Goal: Task Accomplishment & Management: Use online tool/utility

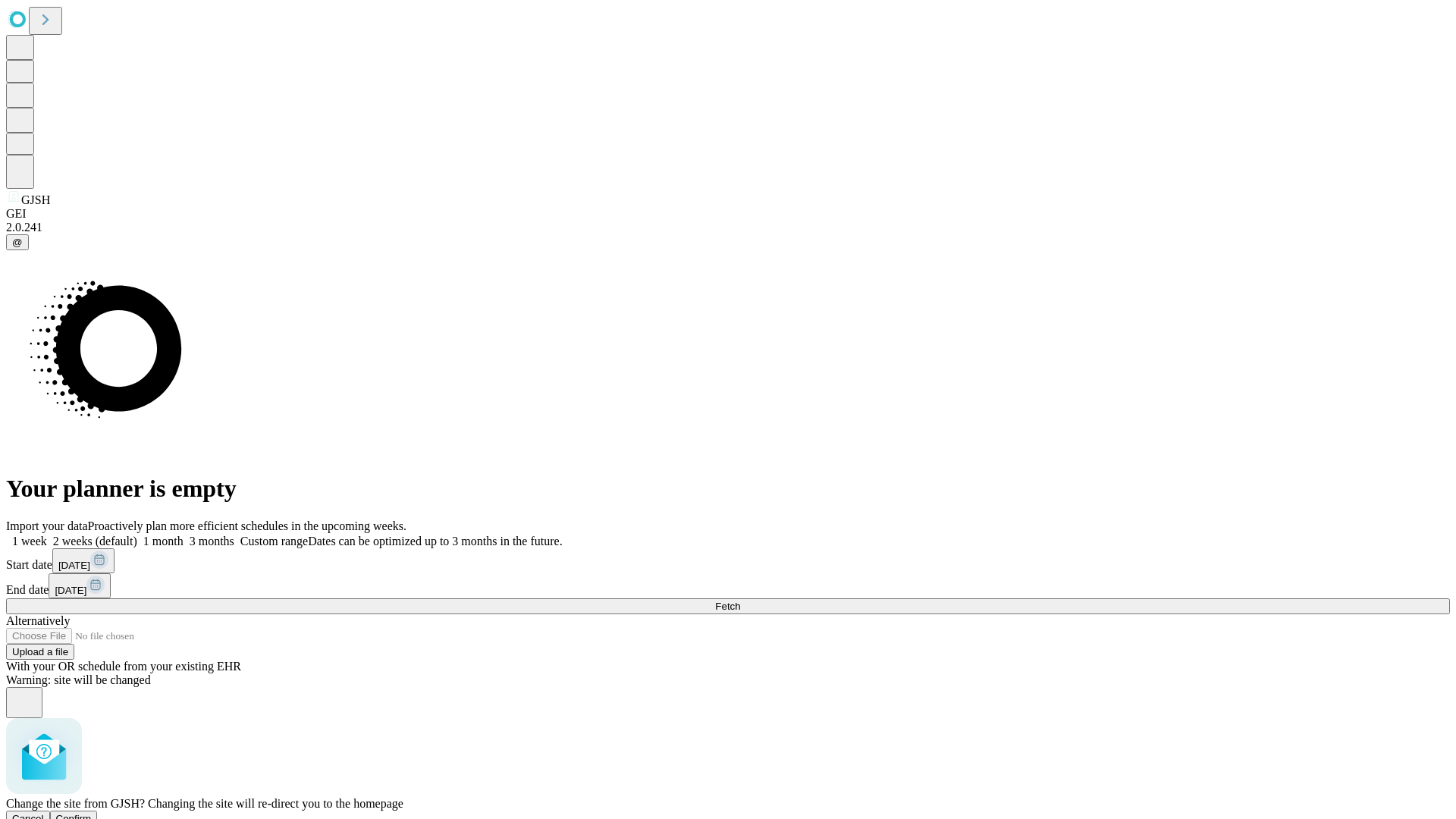
click at [91, 813] on span "Confirm" at bounding box center [74, 818] width 36 height 11
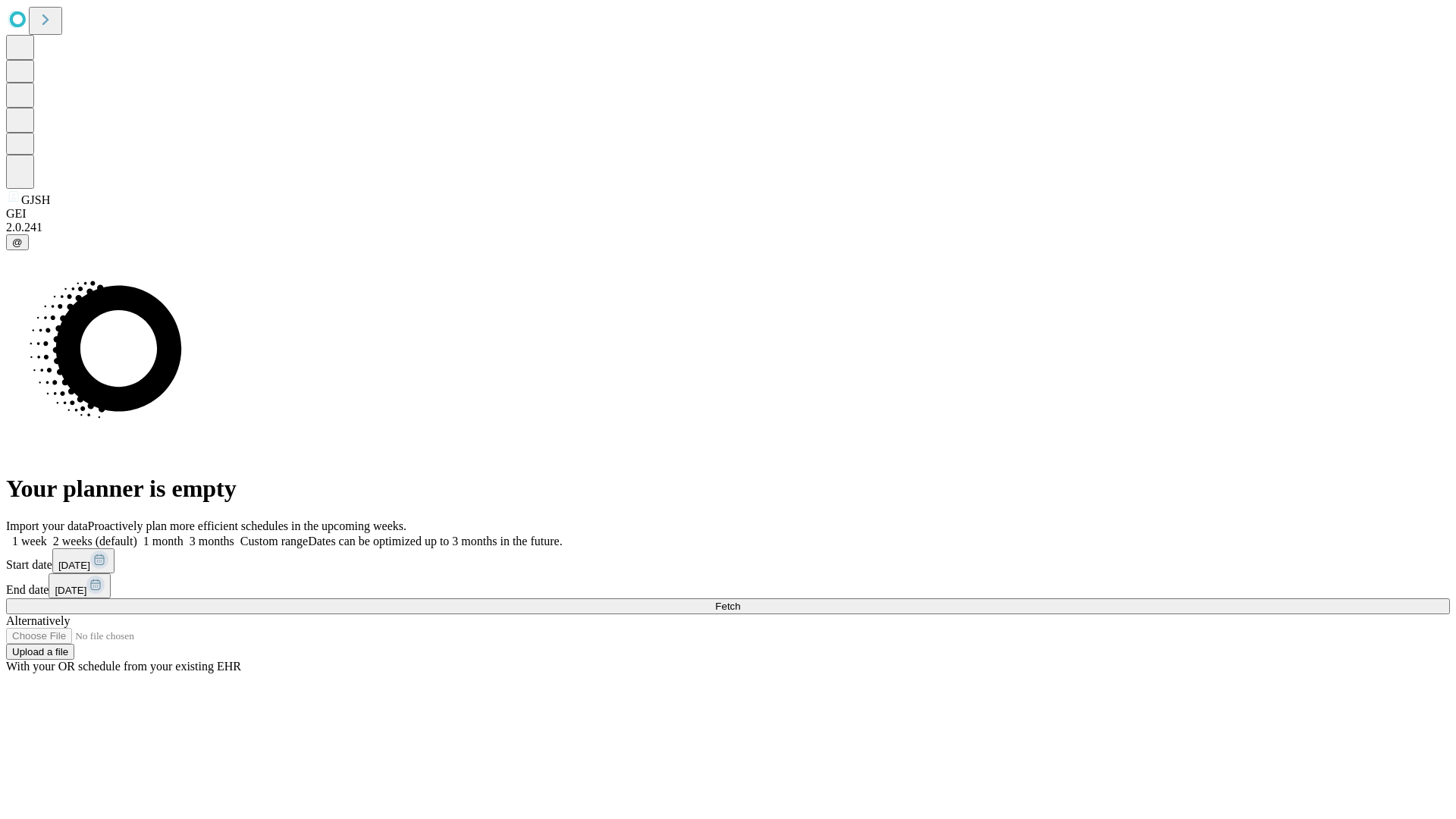
click at [47, 534] on label "1 week" at bounding box center [27, 541] width 41 height 13
click at [740, 600] on span "Fetch" at bounding box center [727, 606] width 25 height 11
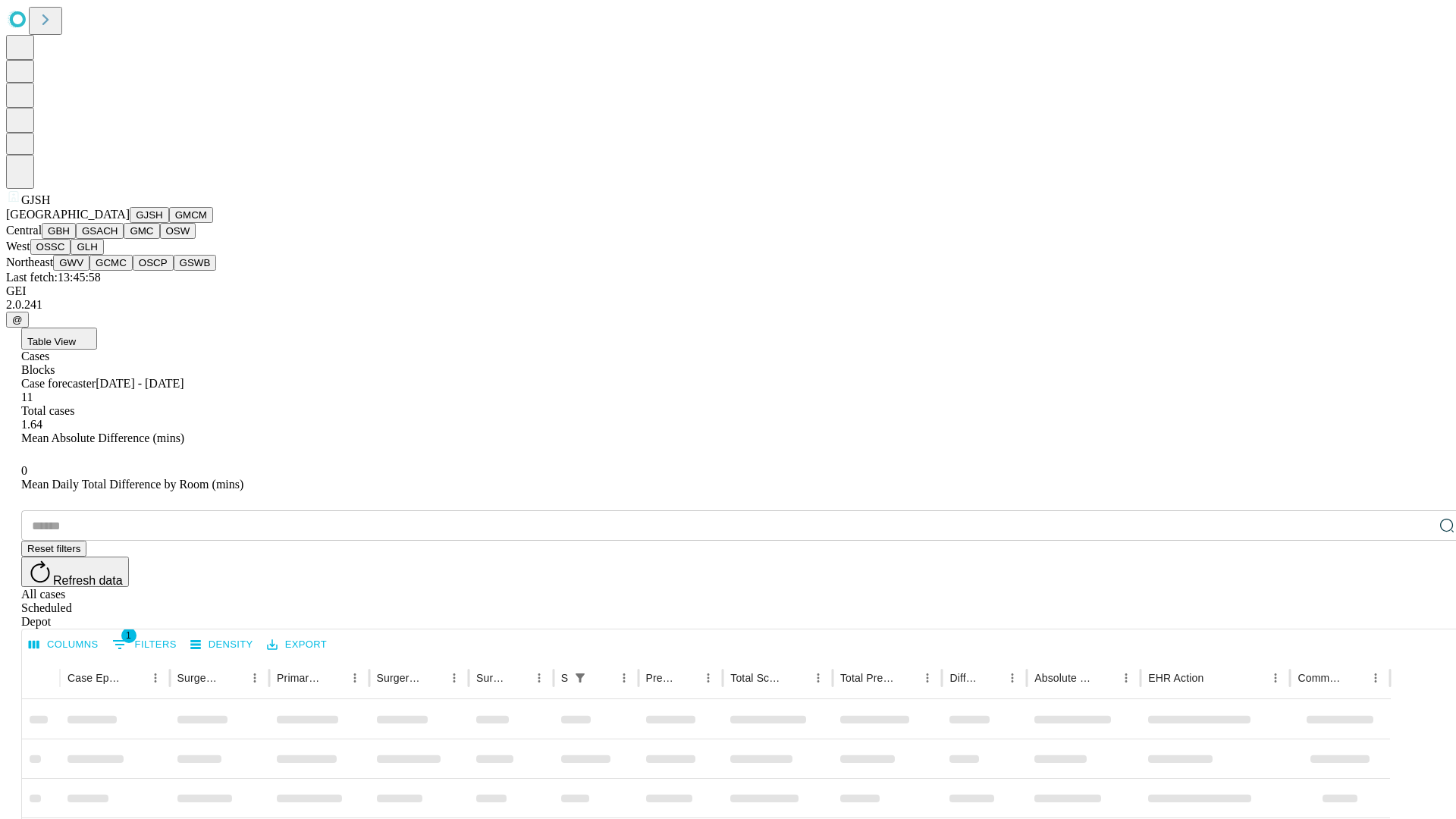
click at [169, 223] on button "GMCM" at bounding box center [191, 215] width 44 height 16
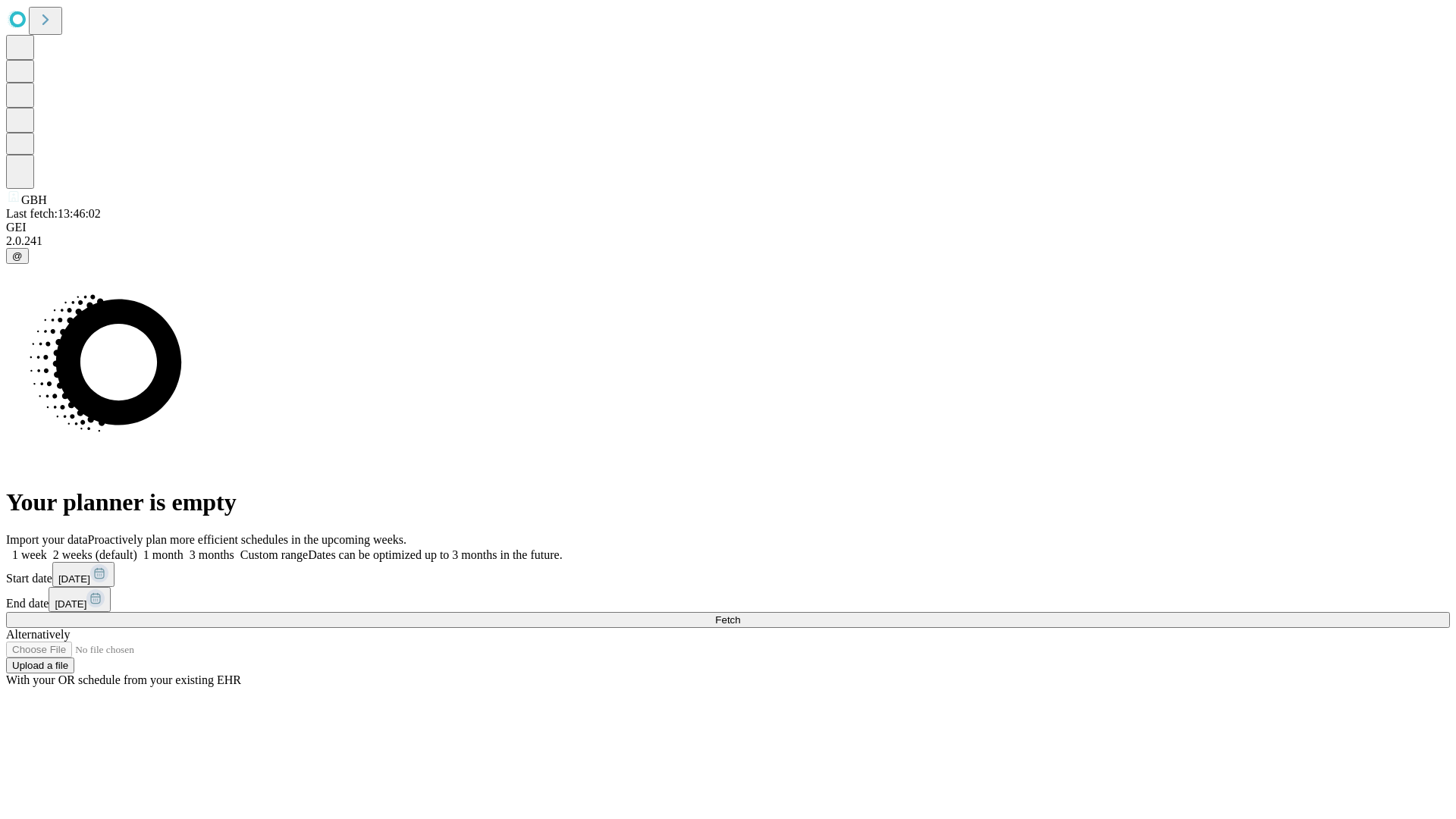
click at [47, 549] on label "1 week" at bounding box center [27, 555] width 41 height 13
click at [740, 615] on span "Fetch" at bounding box center [727, 620] width 25 height 11
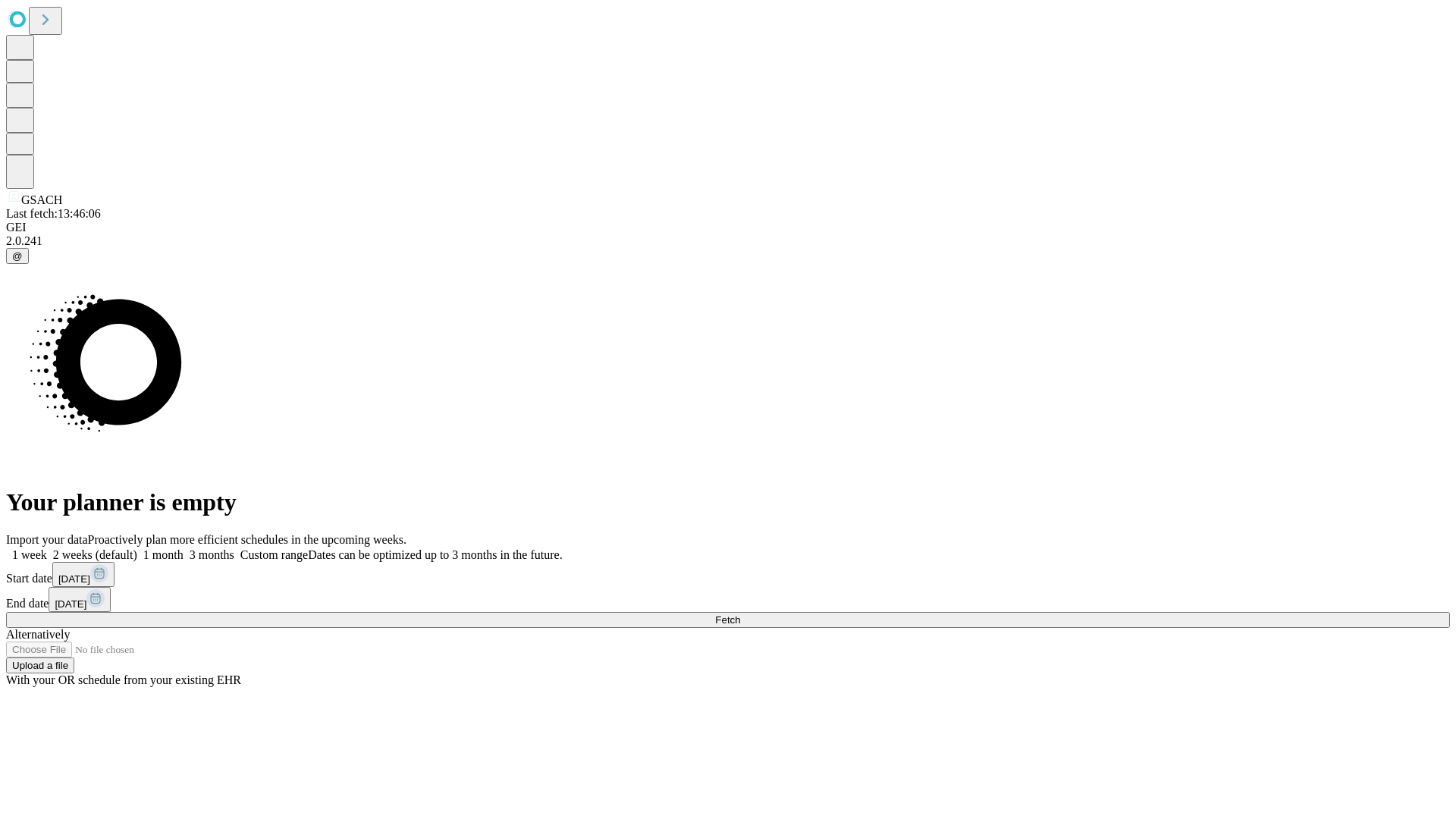
click at [740, 615] on span "Fetch" at bounding box center [727, 620] width 25 height 11
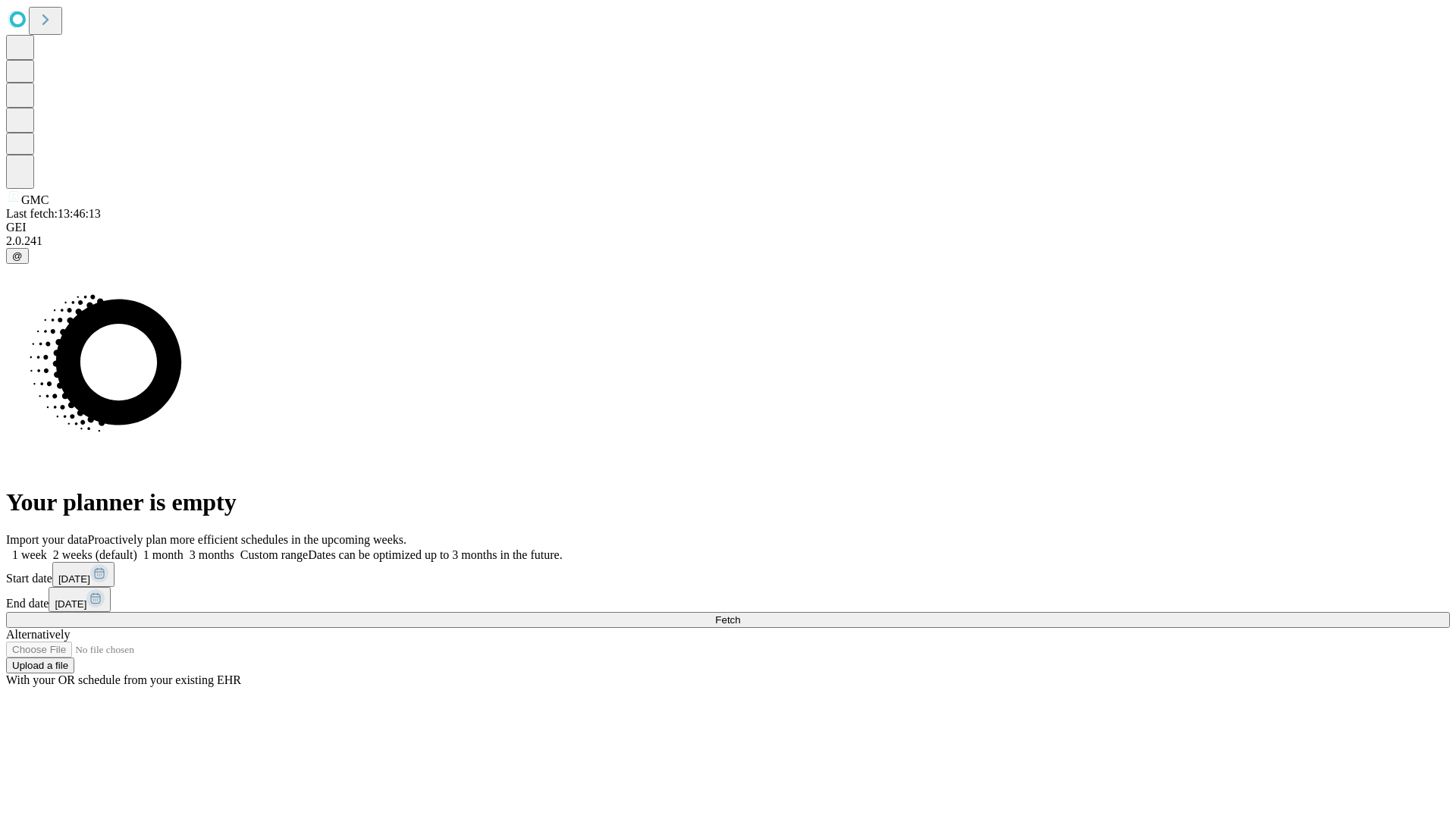
click at [47, 549] on label "1 week" at bounding box center [27, 555] width 41 height 13
click at [740, 615] on span "Fetch" at bounding box center [727, 620] width 25 height 11
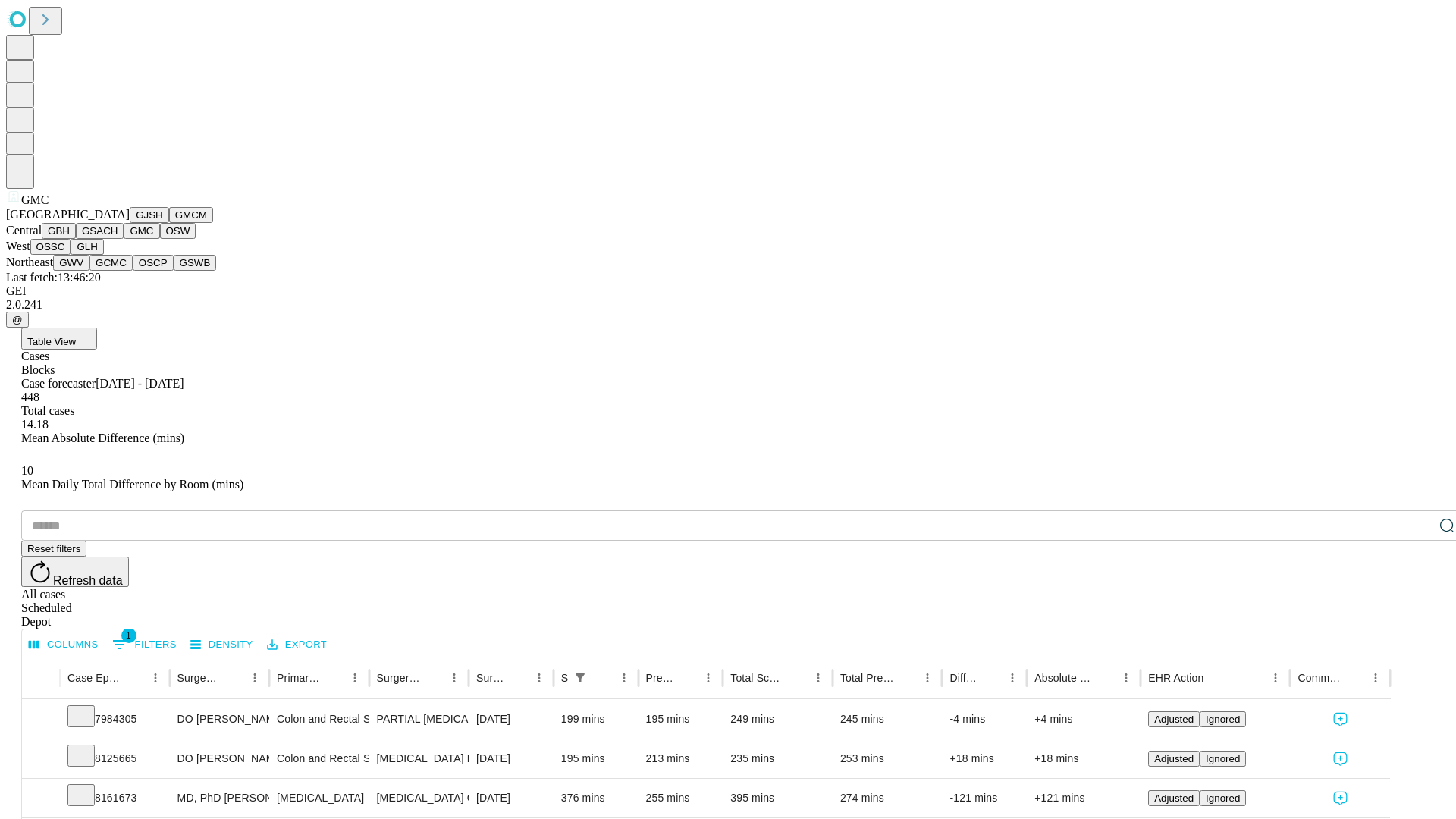
click at [160, 239] on button "OSW" at bounding box center [178, 231] width 37 height 16
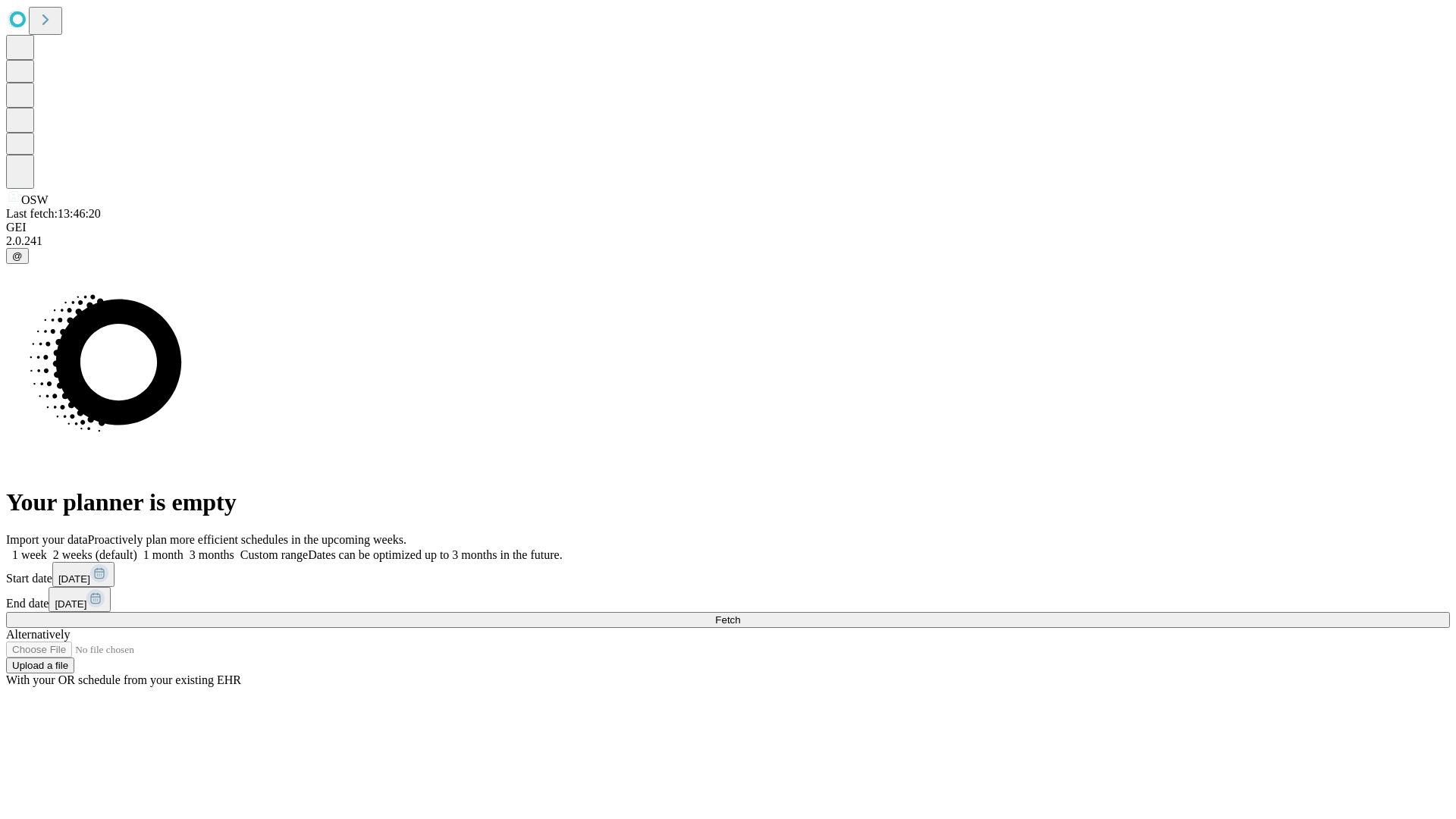
click at [47, 549] on label "1 week" at bounding box center [27, 555] width 41 height 13
click at [740, 615] on span "Fetch" at bounding box center [727, 620] width 25 height 11
click at [47, 549] on label "1 week" at bounding box center [27, 555] width 41 height 13
click at [740, 615] on span "Fetch" at bounding box center [727, 620] width 25 height 11
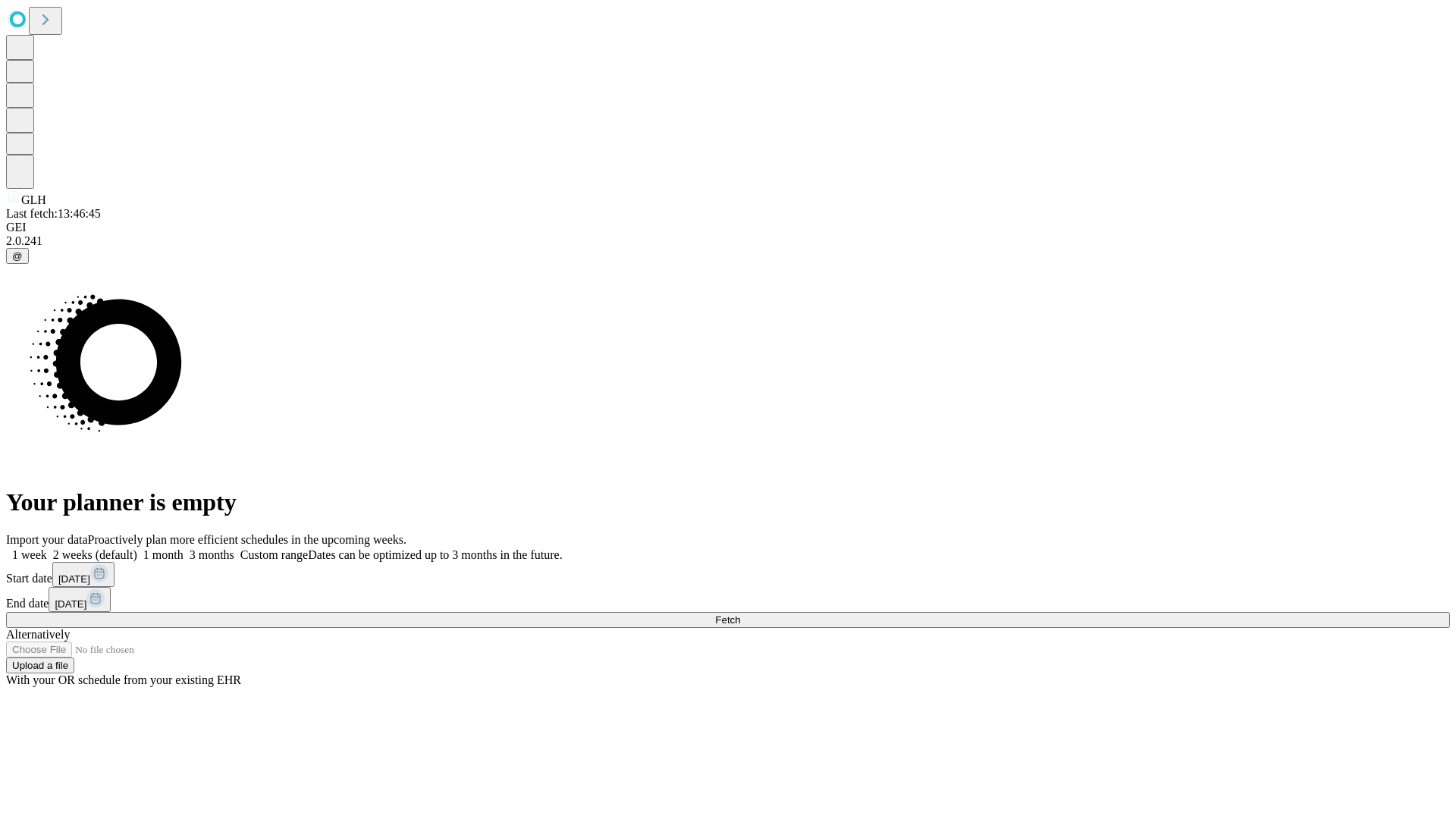
click at [47, 549] on label "1 week" at bounding box center [27, 555] width 41 height 13
click at [740, 615] on span "Fetch" at bounding box center [727, 620] width 25 height 11
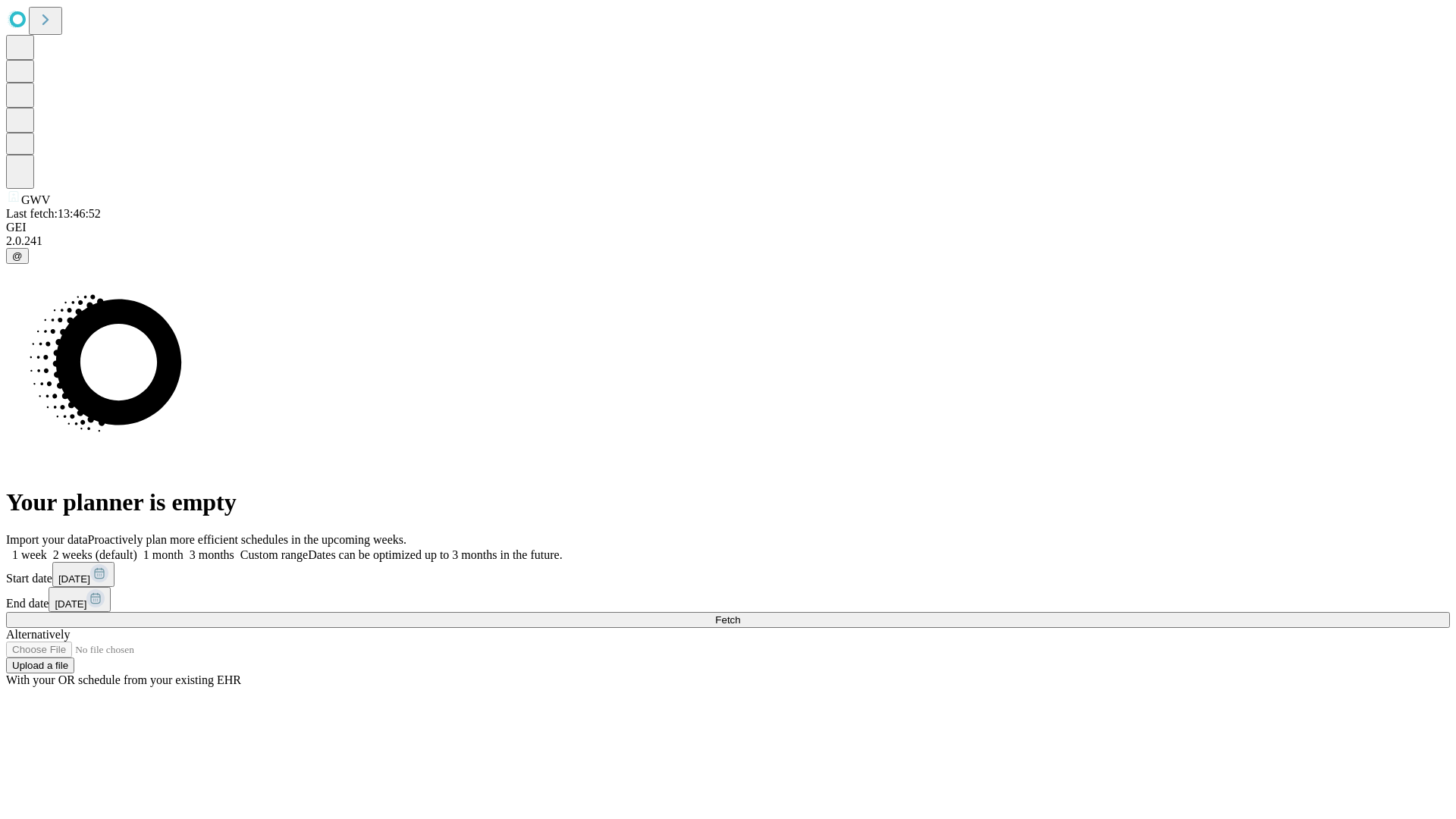
click at [47, 549] on label "1 week" at bounding box center [27, 555] width 41 height 13
click at [740, 615] on span "Fetch" at bounding box center [727, 620] width 25 height 11
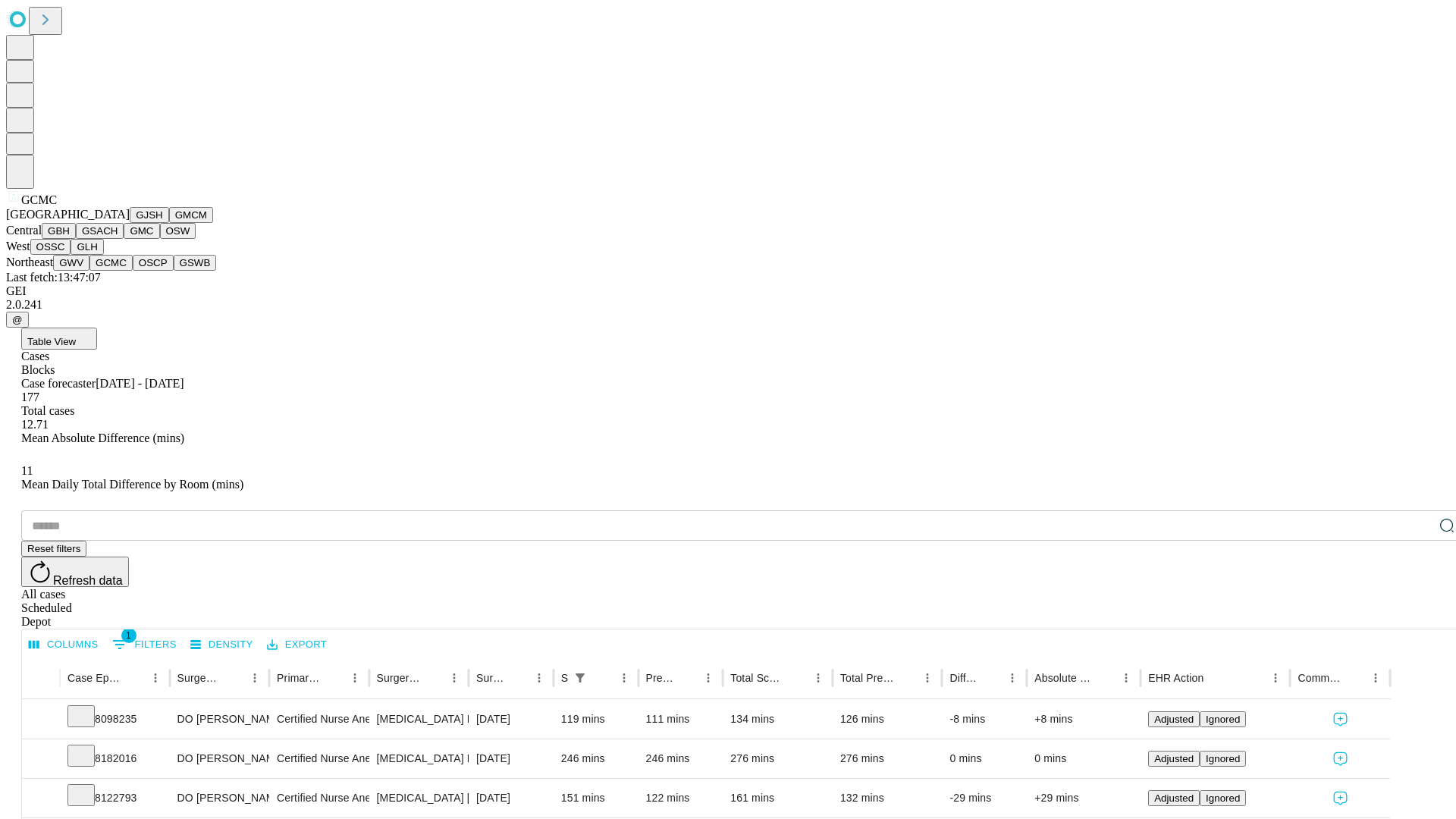
click at [133, 271] on button "OSCP" at bounding box center [153, 262] width 41 height 16
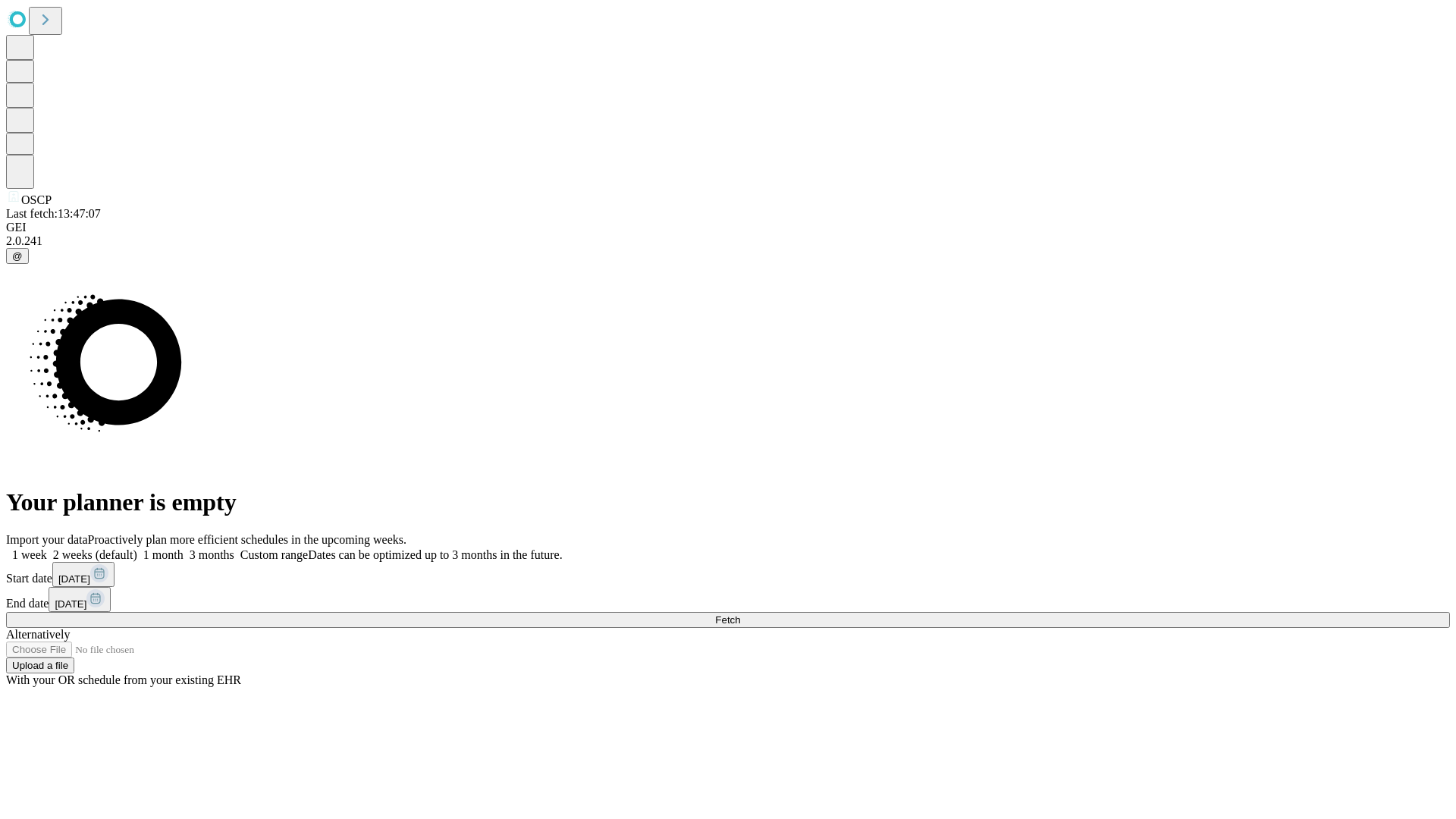
click at [47, 549] on label "1 week" at bounding box center [27, 555] width 41 height 13
click at [740, 615] on span "Fetch" at bounding box center [727, 620] width 25 height 11
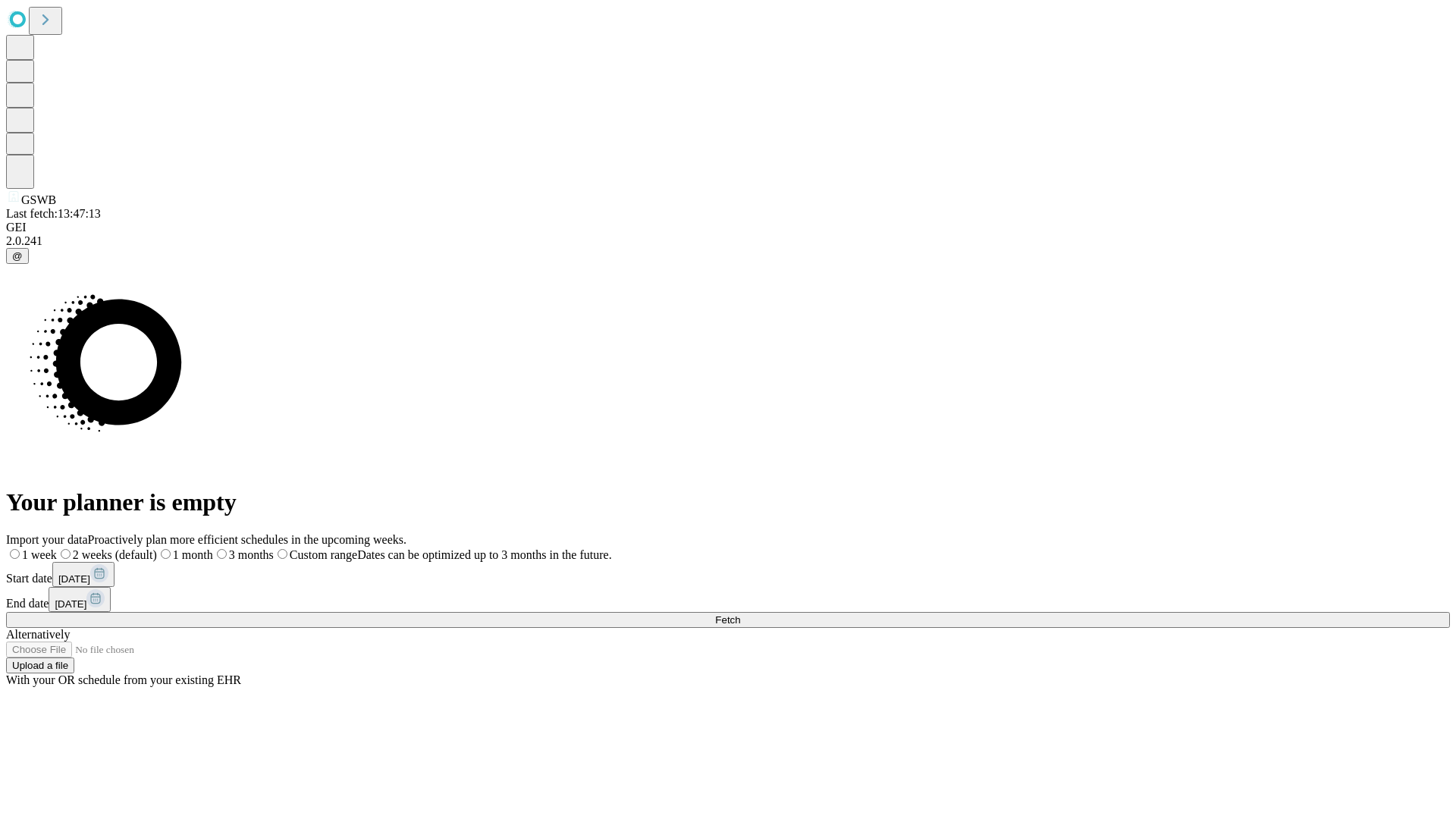
click at [57, 549] on label "1 week" at bounding box center [32, 555] width 51 height 13
click at [740, 615] on span "Fetch" at bounding box center [727, 620] width 25 height 11
